Goal: Information Seeking & Learning: Find contact information

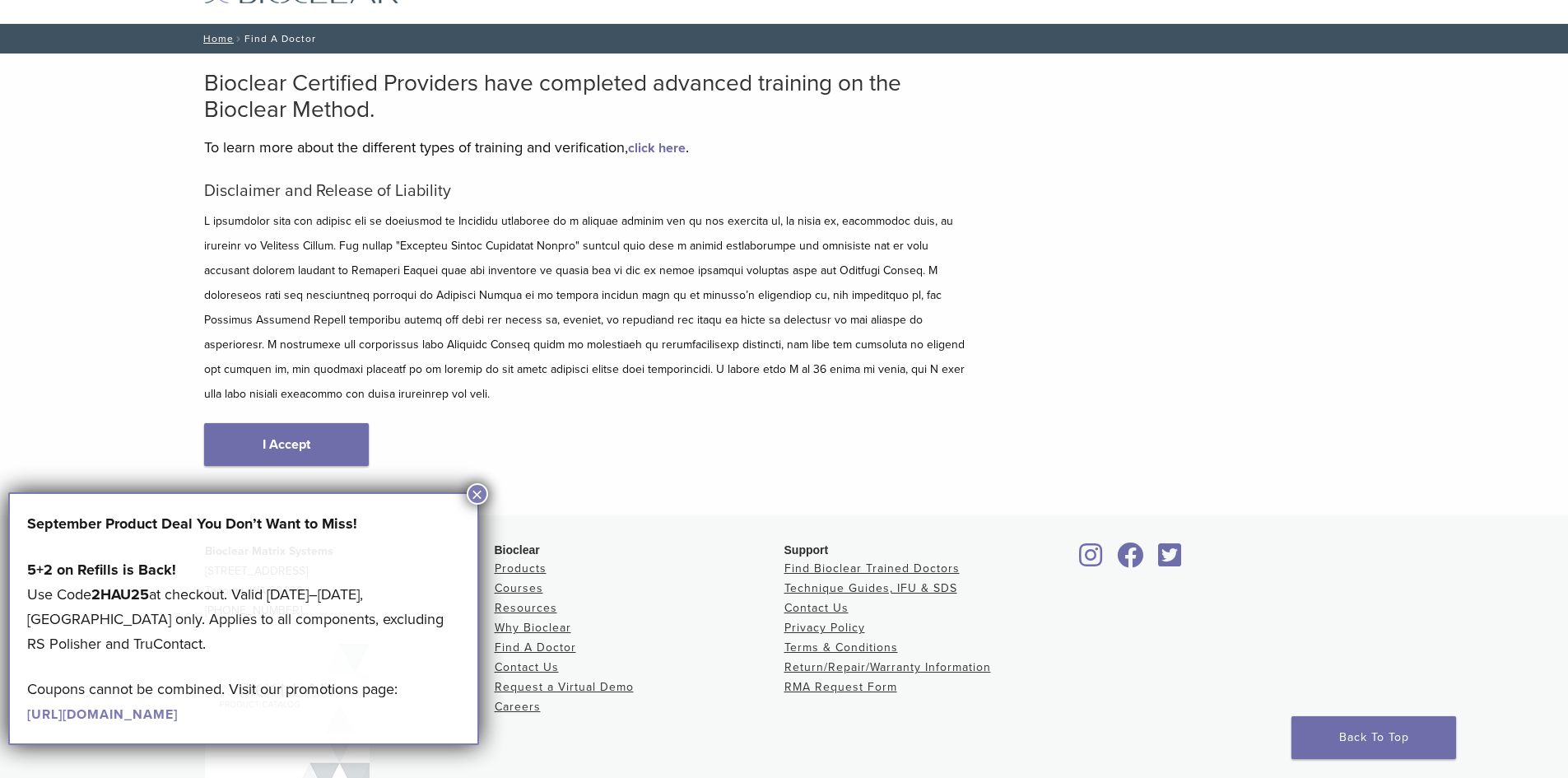
scroll to position [176, 0]
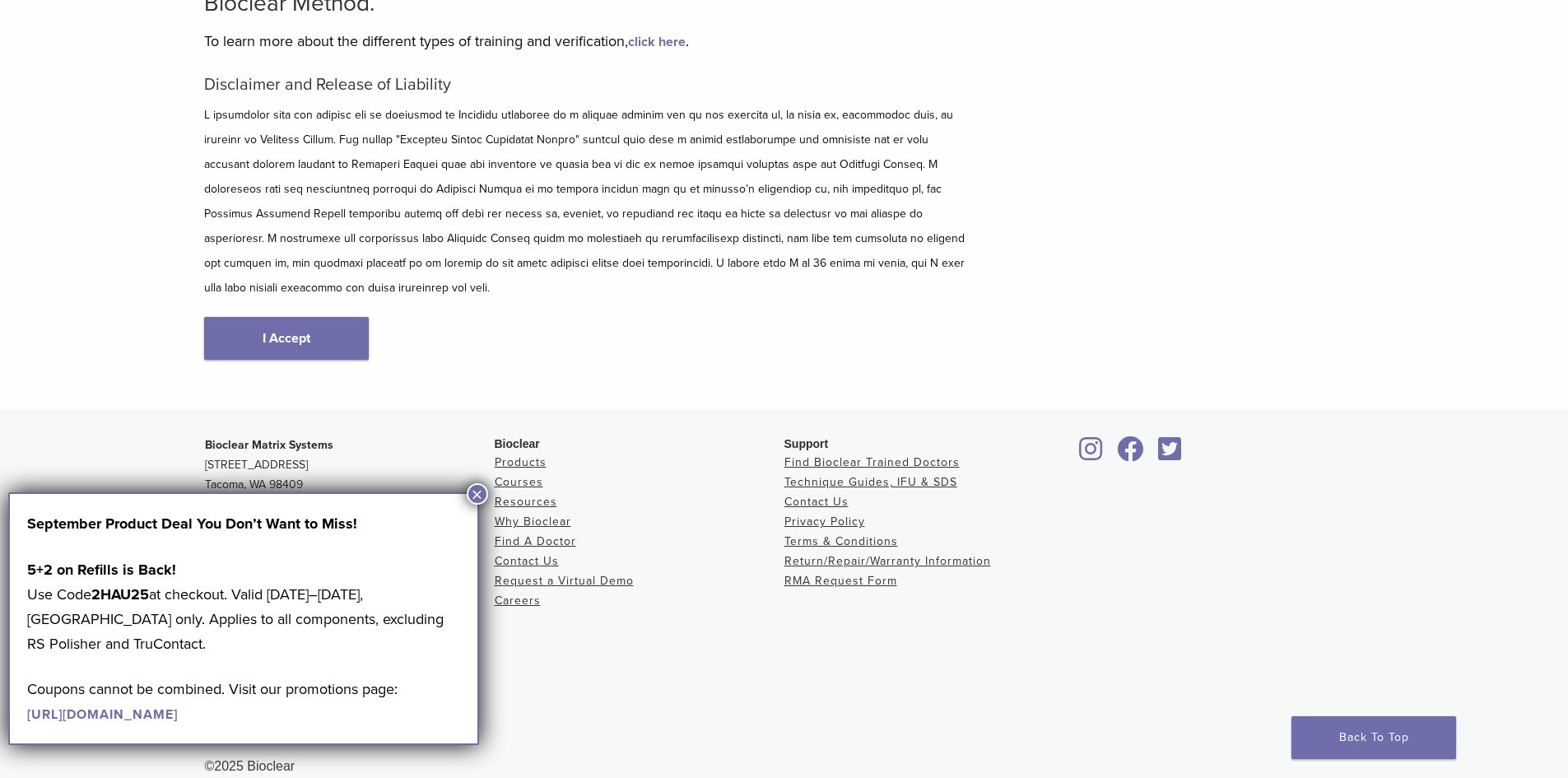
click at [471, 488] on button "×" at bounding box center [477, 493] width 21 height 21
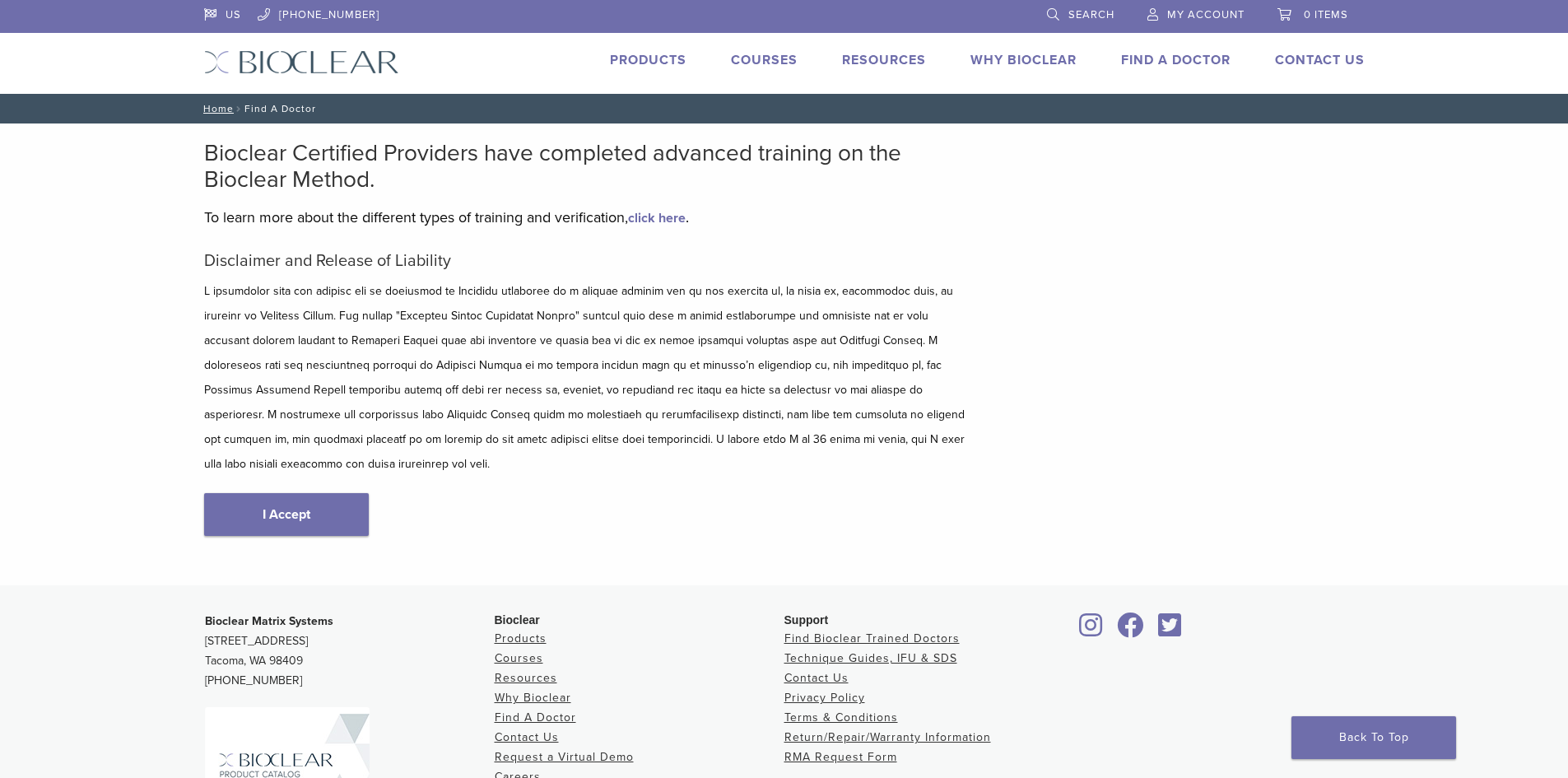
click at [653, 62] on link "Products" at bounding box center [648, 60] width 77 height 16
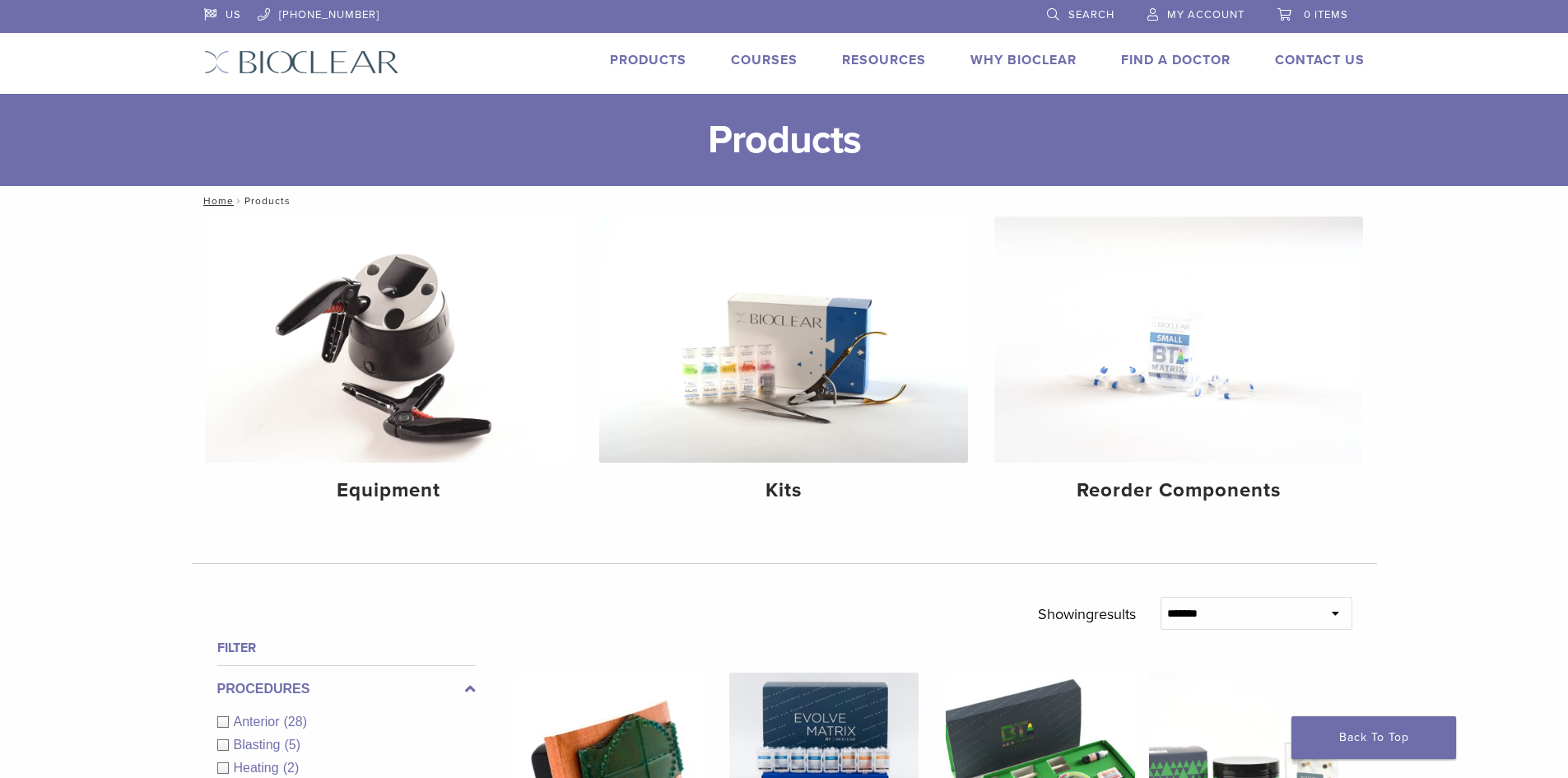
click at [665, 56] on link "Products" at bounding box center [648, 60] width 77 height 16
click at [1012, 60] on link "Why Bioclear" at bounding box center [1024, 60] width 106 height 16
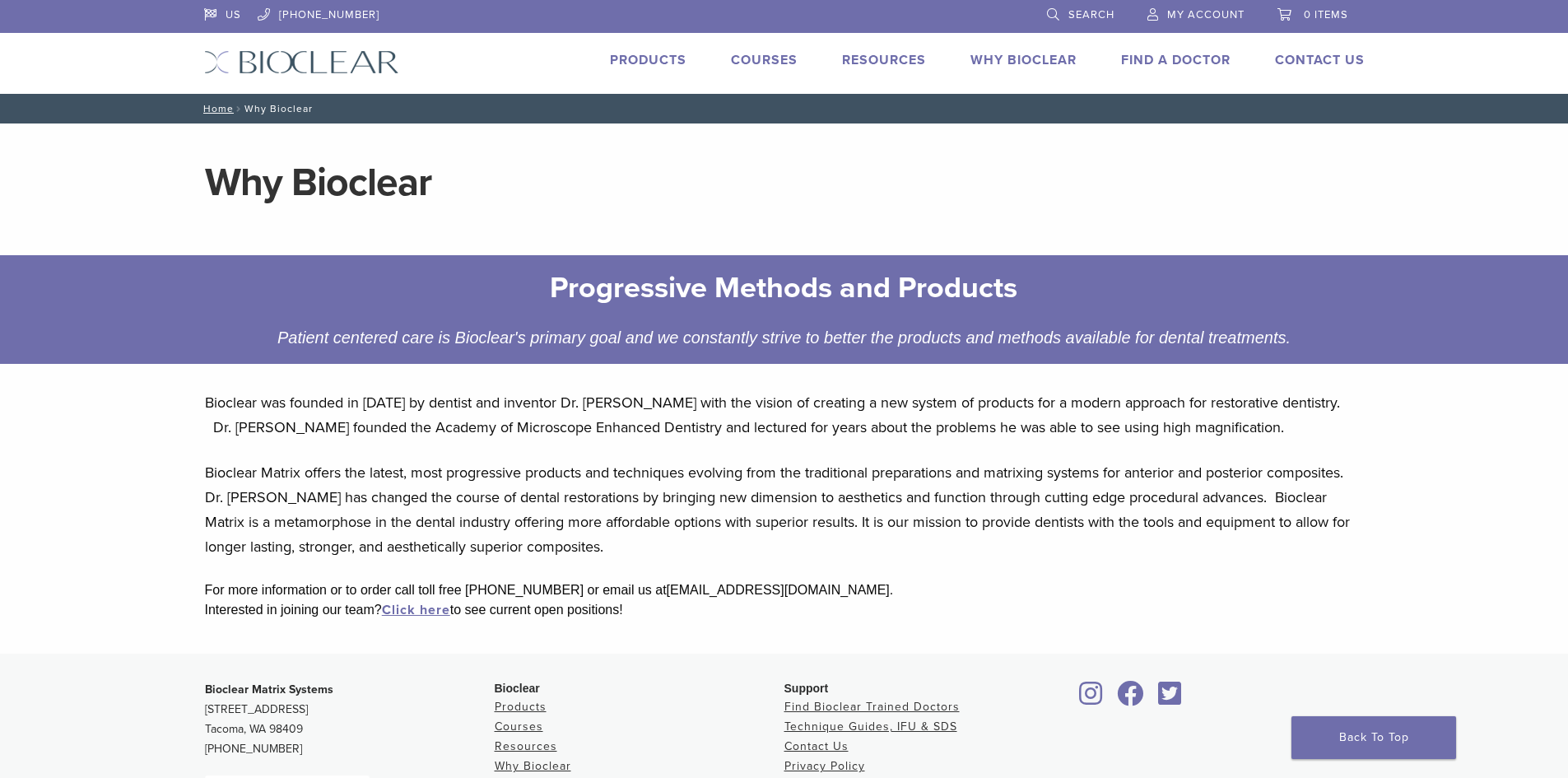
click at [1165, 65] on link "Find A Doctor" at bounding box center [1176, 60] width 110 height 16
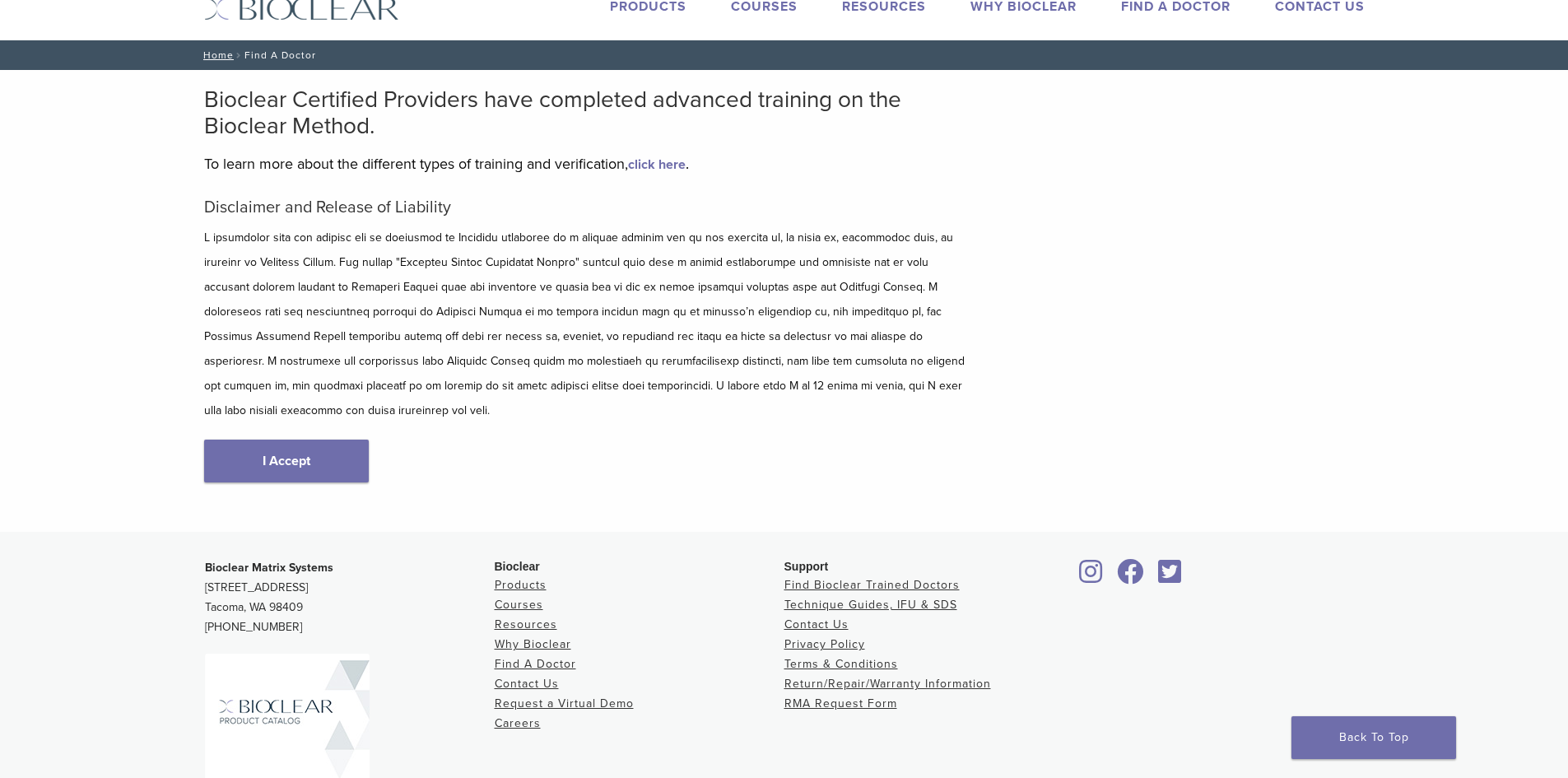
scroll to position [83, 0]
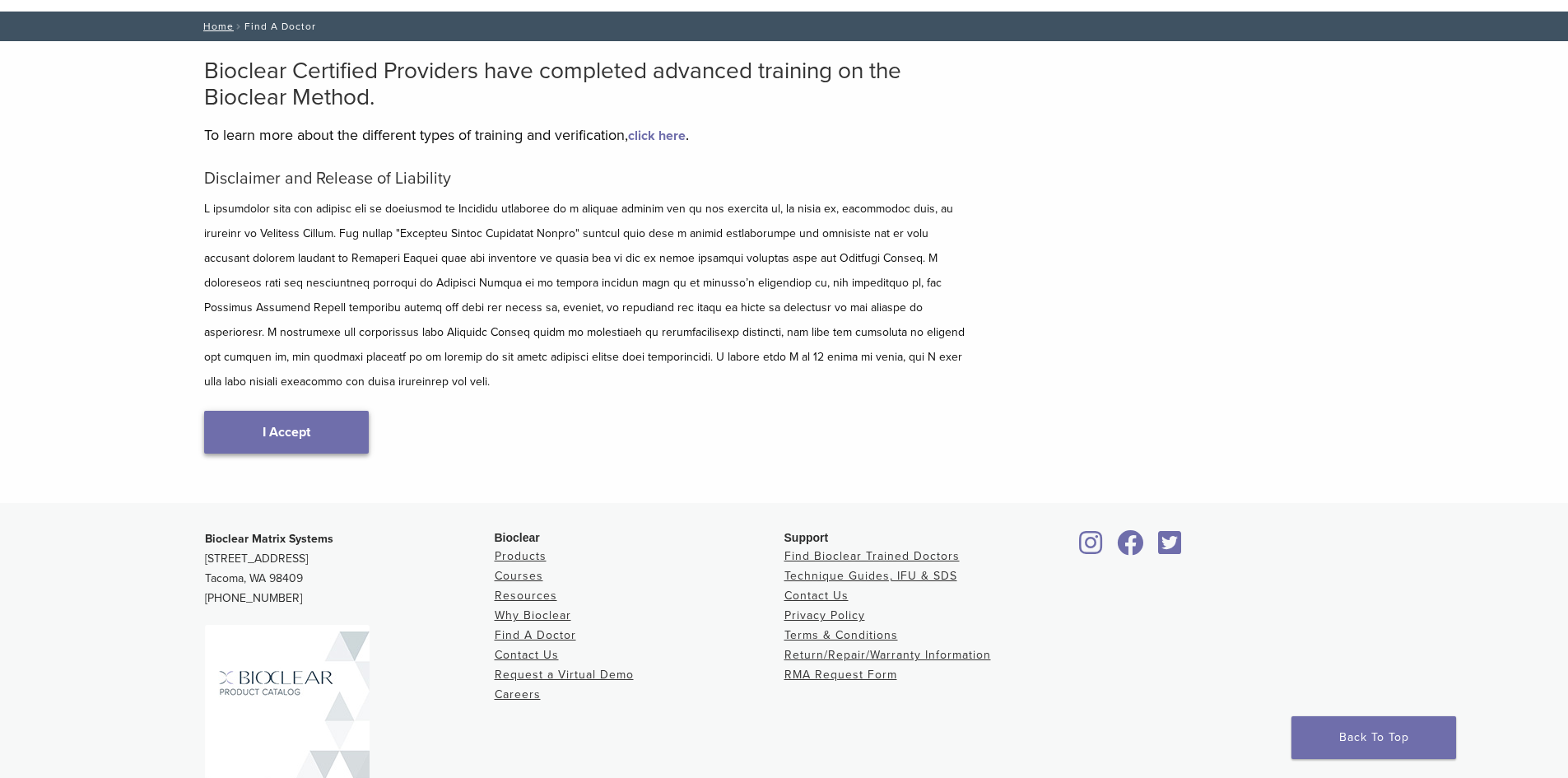
click at [295, 411] on link "I Accept" at bounding box center [286, 432] width 164 height 42
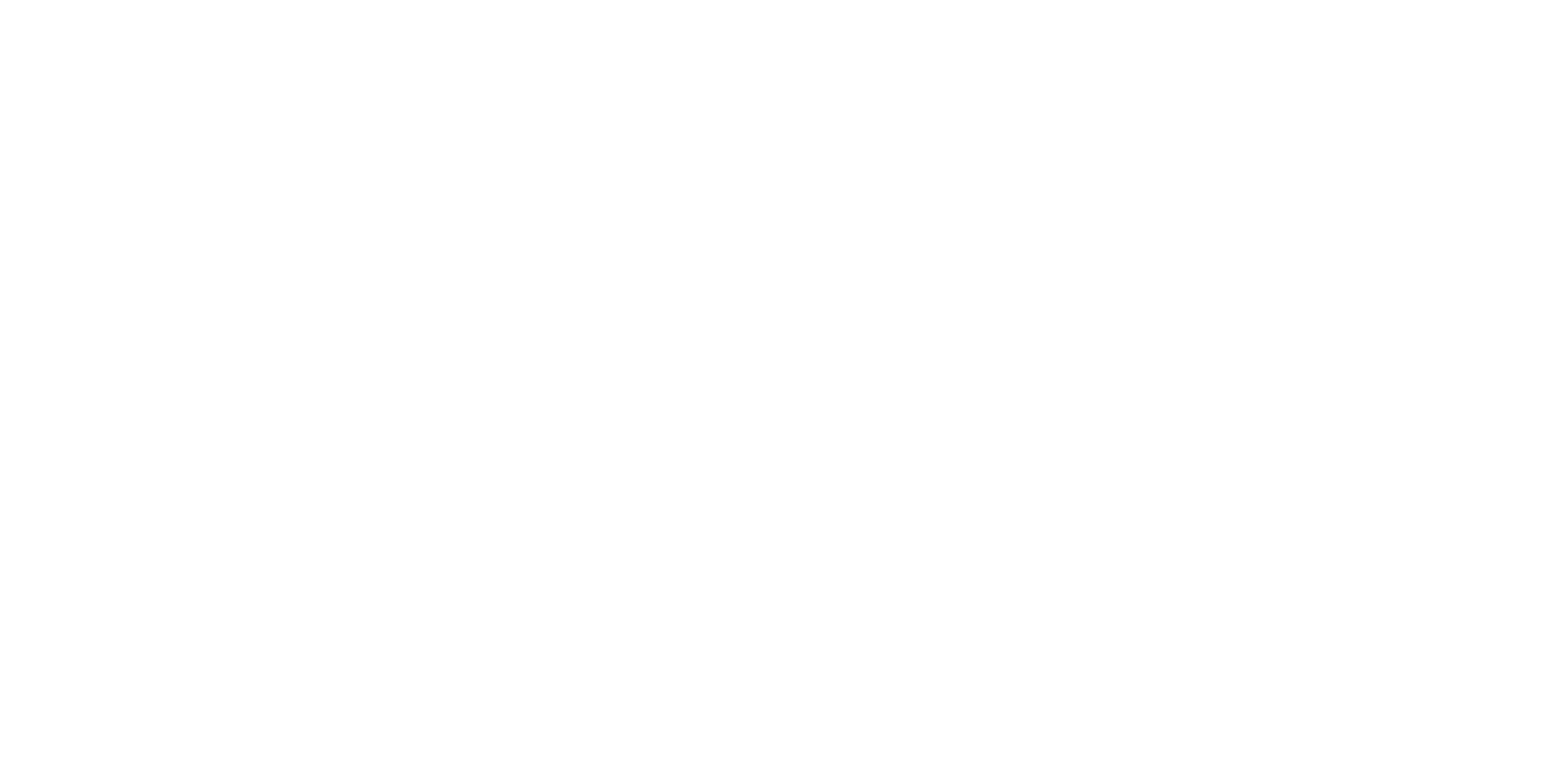
scroll to position [83, 0]
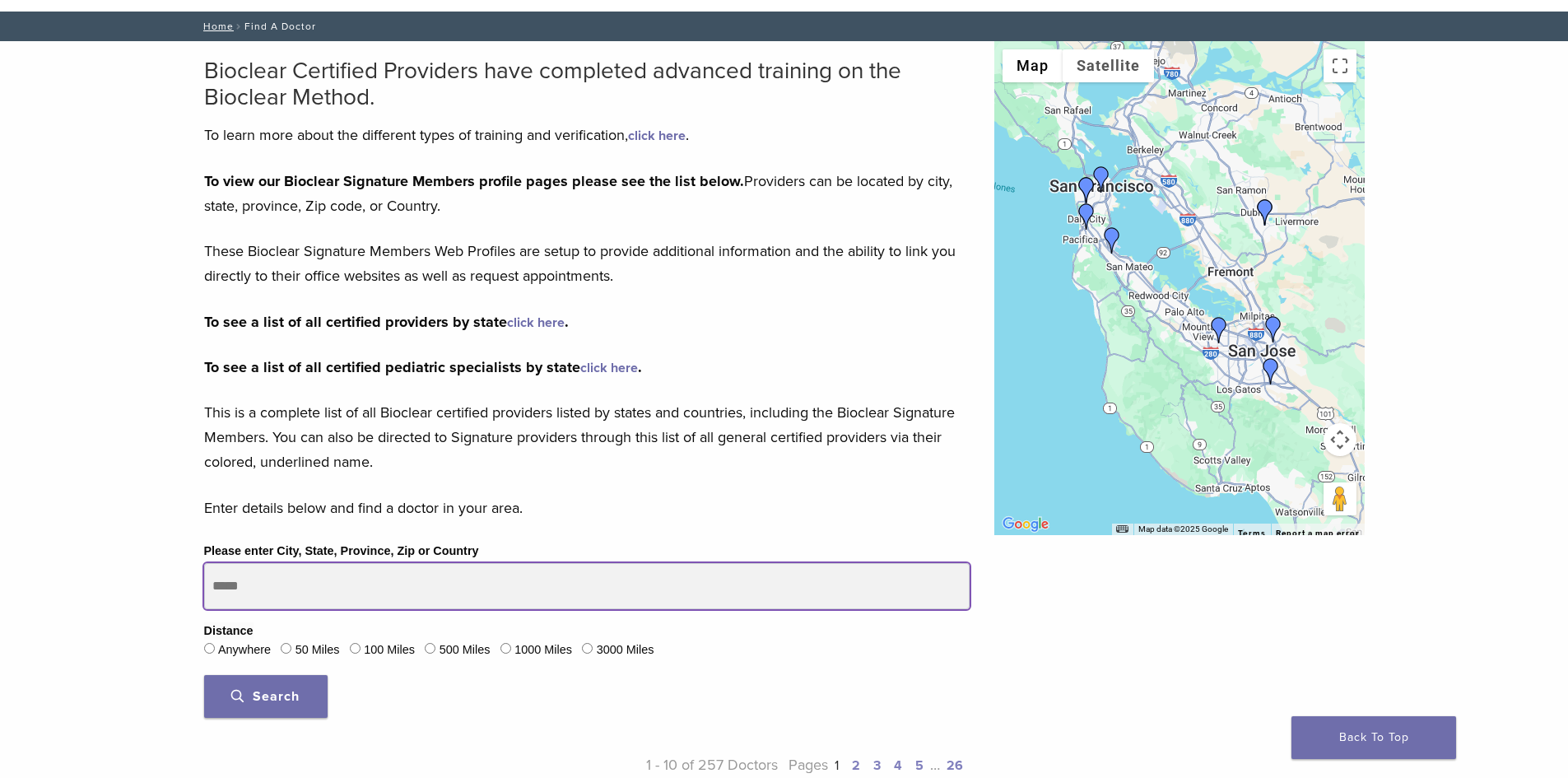
drag, startPoint x: 289, startPoint y: 587, endPoint x: 157, endPoint y: 569, distance: 133.2
type input "*****"
click at [204, 675] on button "Search" at bounding box center [266, 696] width 123 height 42
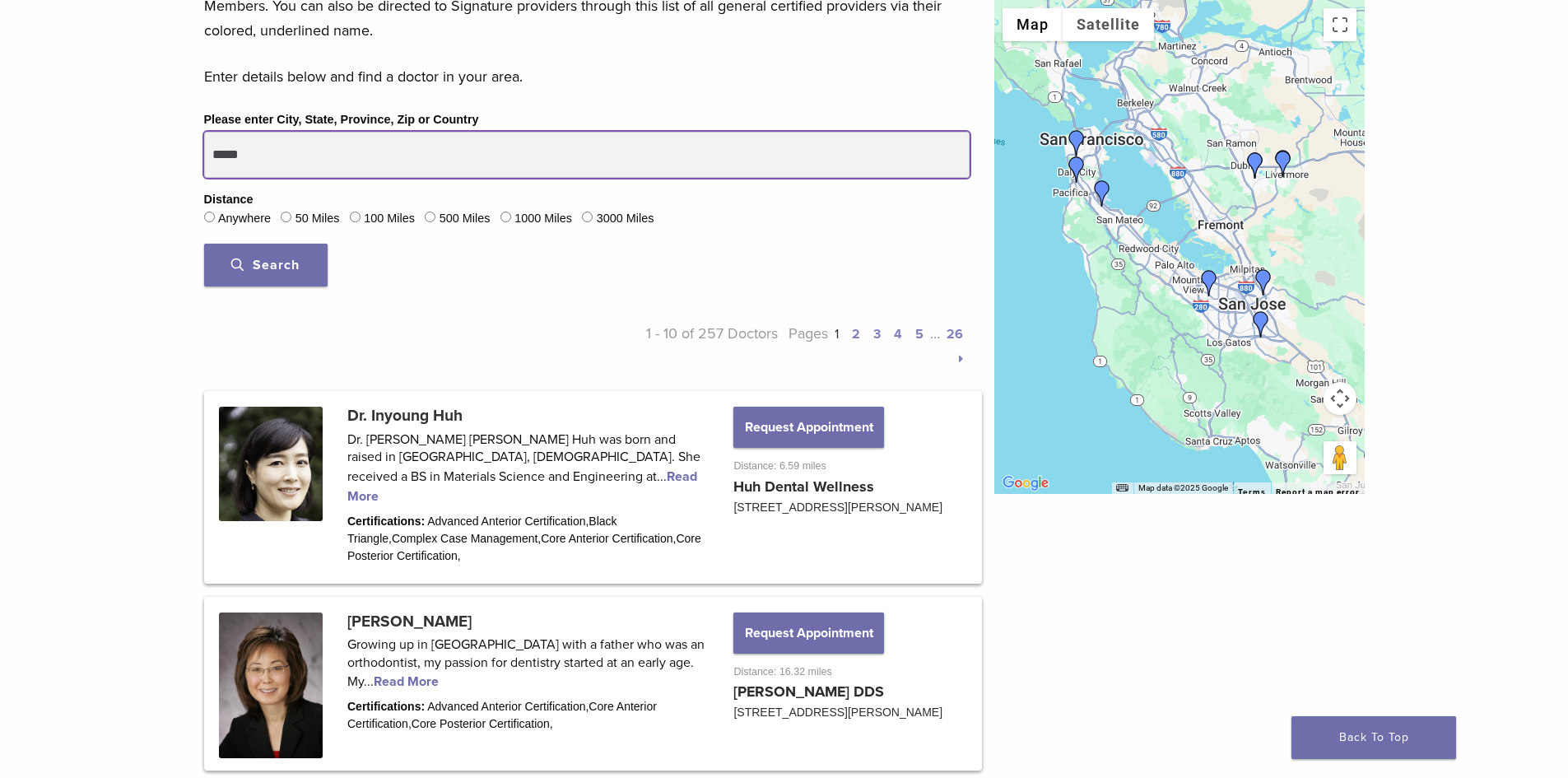
scroll to position [493, 0]
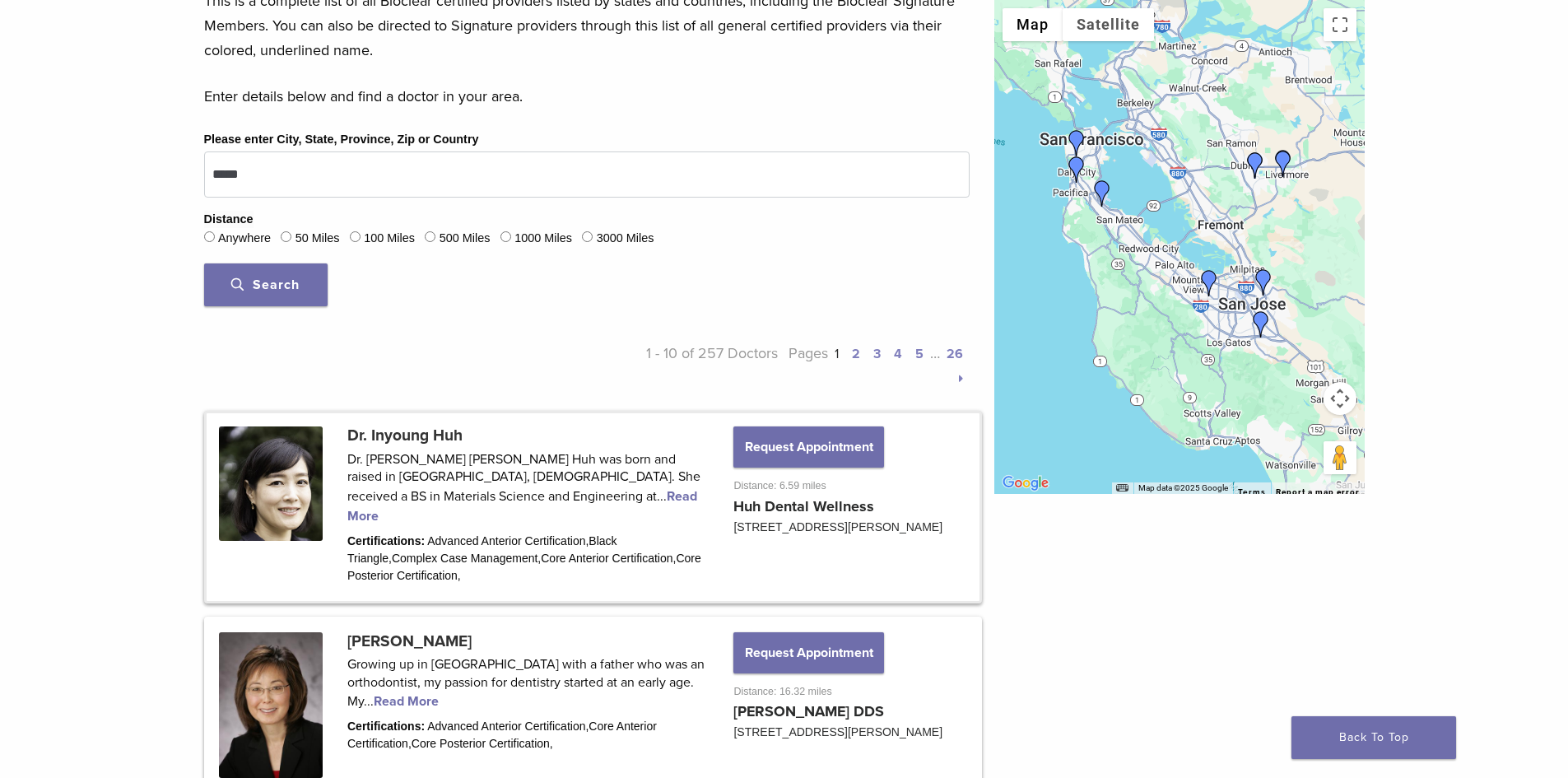
click at [487, 496] on link at bounding box center [593, 507] width 772 height 187
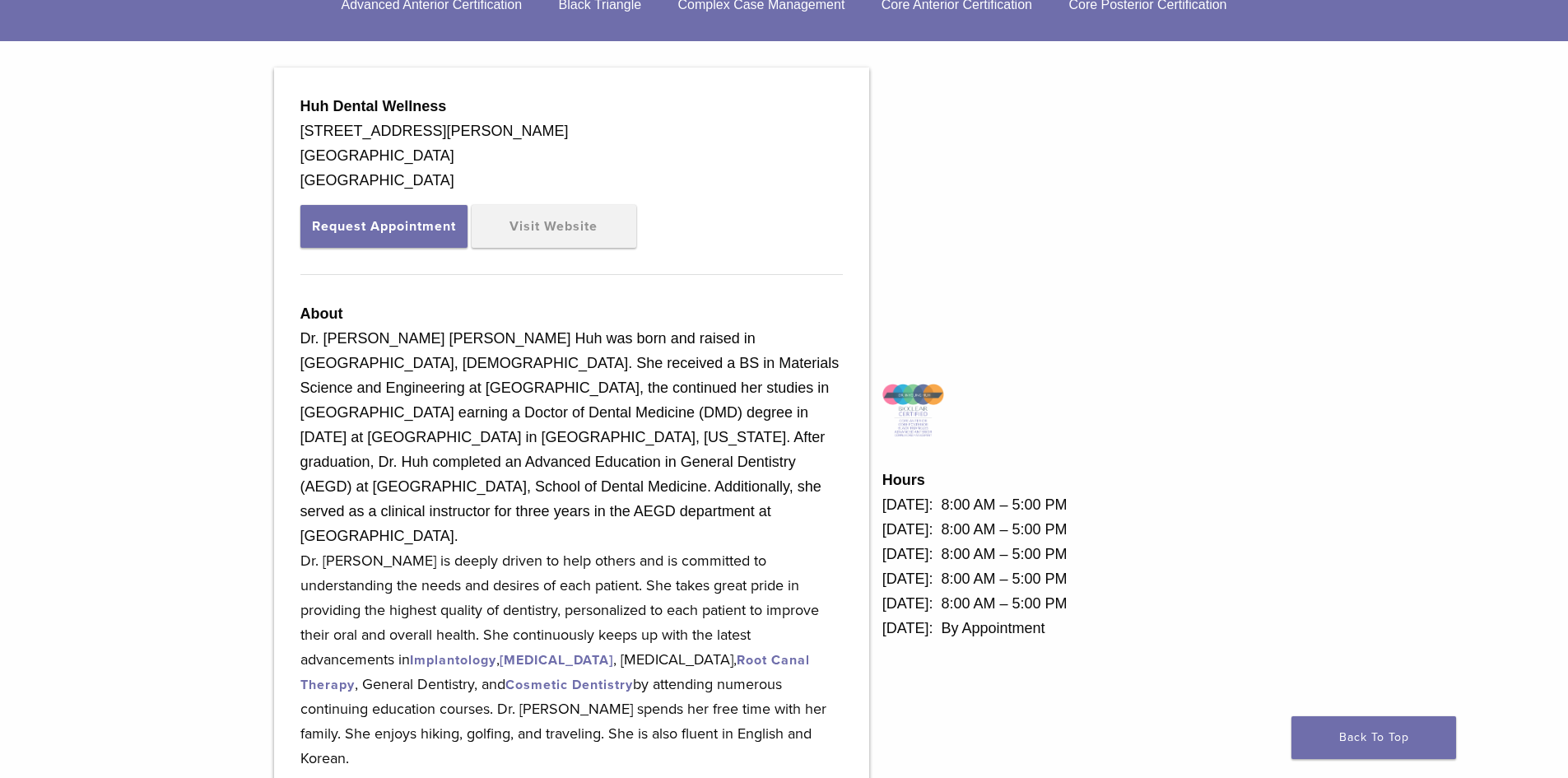
scroll to position [210, 0]
